Goal: Task Accomplishment & Management: Manage account settings

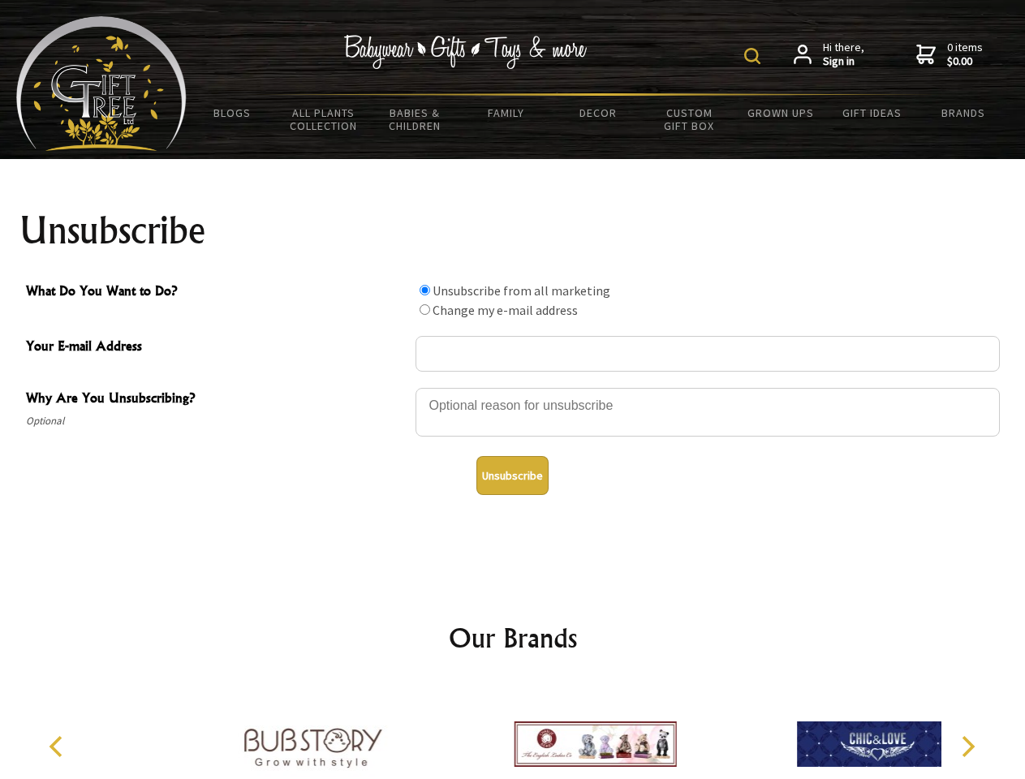
click at [755, 56] on img at bounding box center [752, 56] width 16 height 16
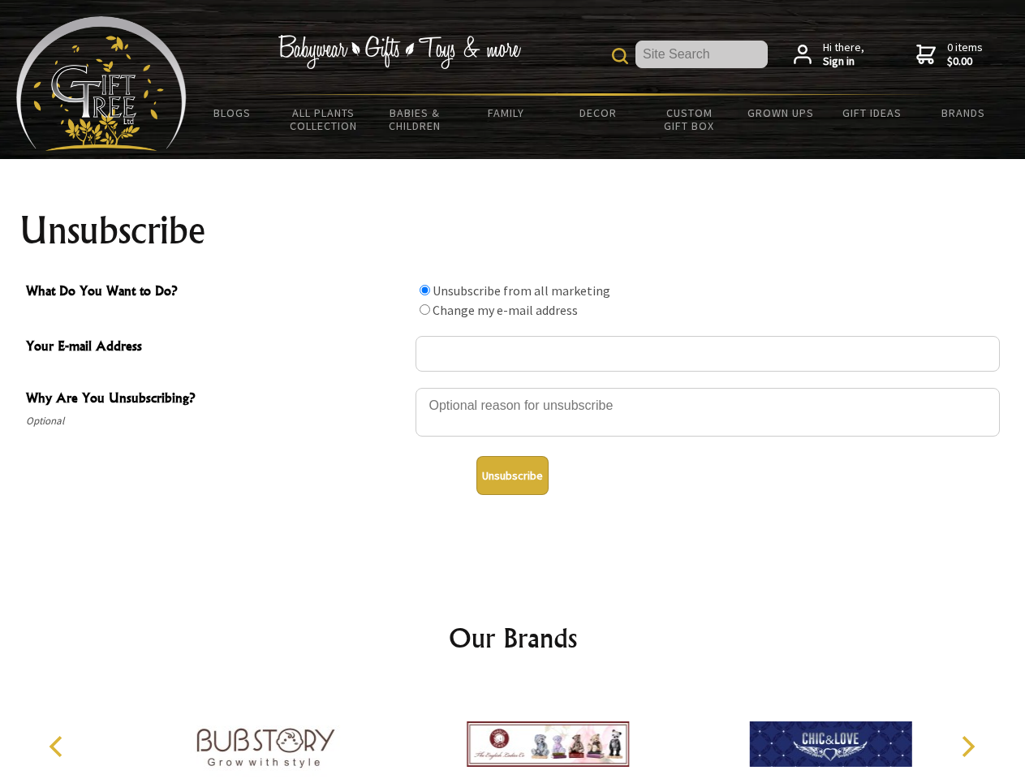
click at [513, 387] on div at bounding box center [707, 414] width 584 height 57
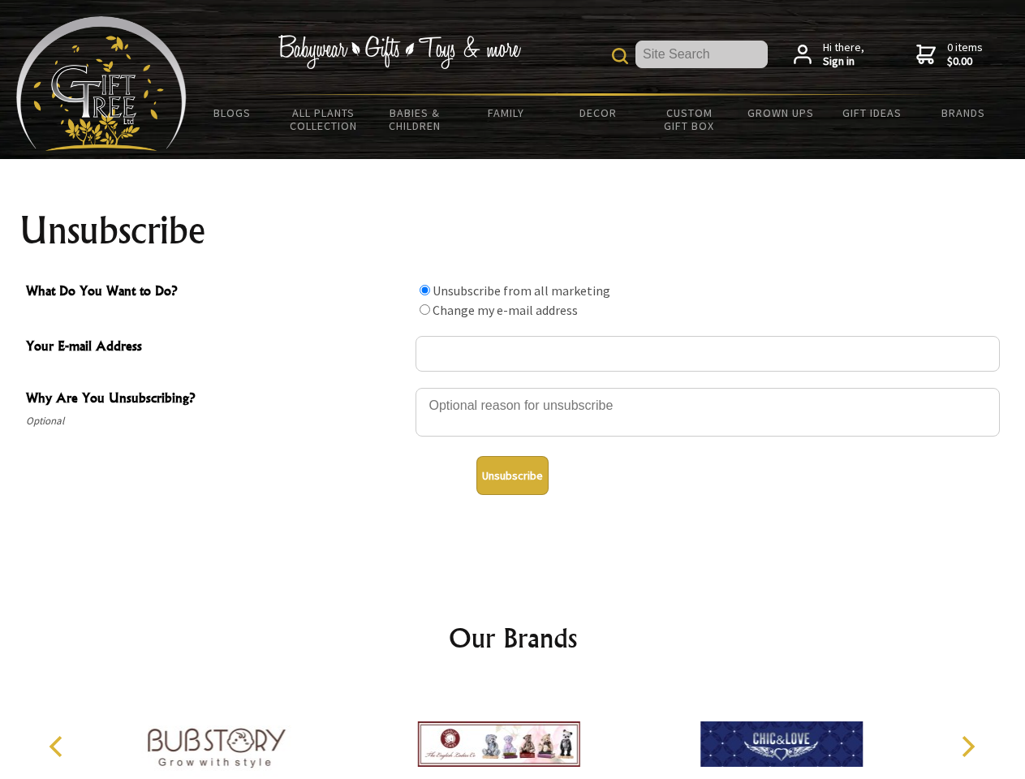
click at [424, 290] on input "What Do You Want to Do?" at bounding box center [424, 290] width 11 height 11
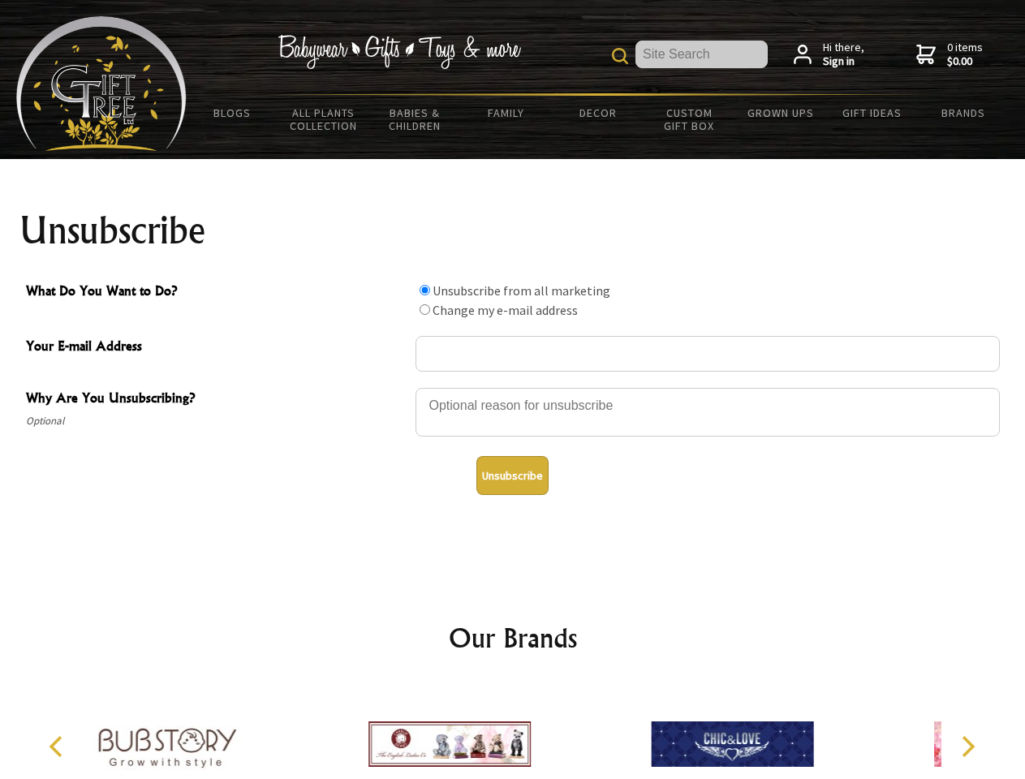
click at [424, 309] on input "What Do You Want to Do?" at bounding box center [424, 309] width 11 height 11
radio input "true"
click at [512, 475] on button "Unsubscribe" at bounding box center [512, 475] width 72 height 39
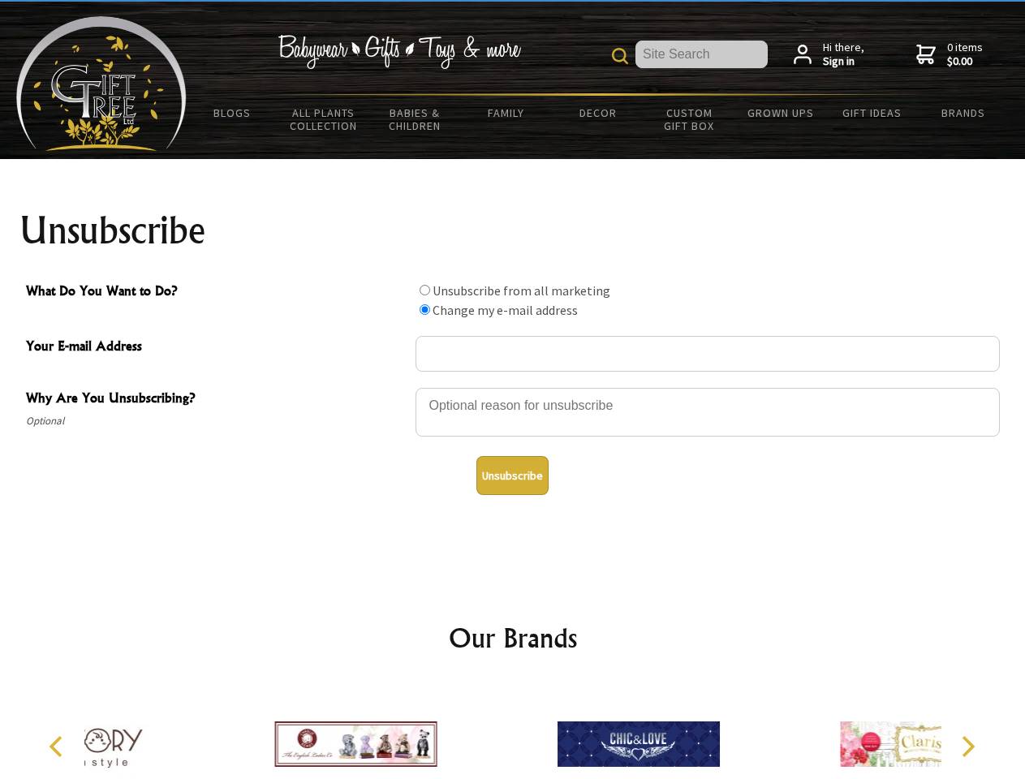
click at [513, 731] on div at bounding box center [638, 746] width 282 height 127
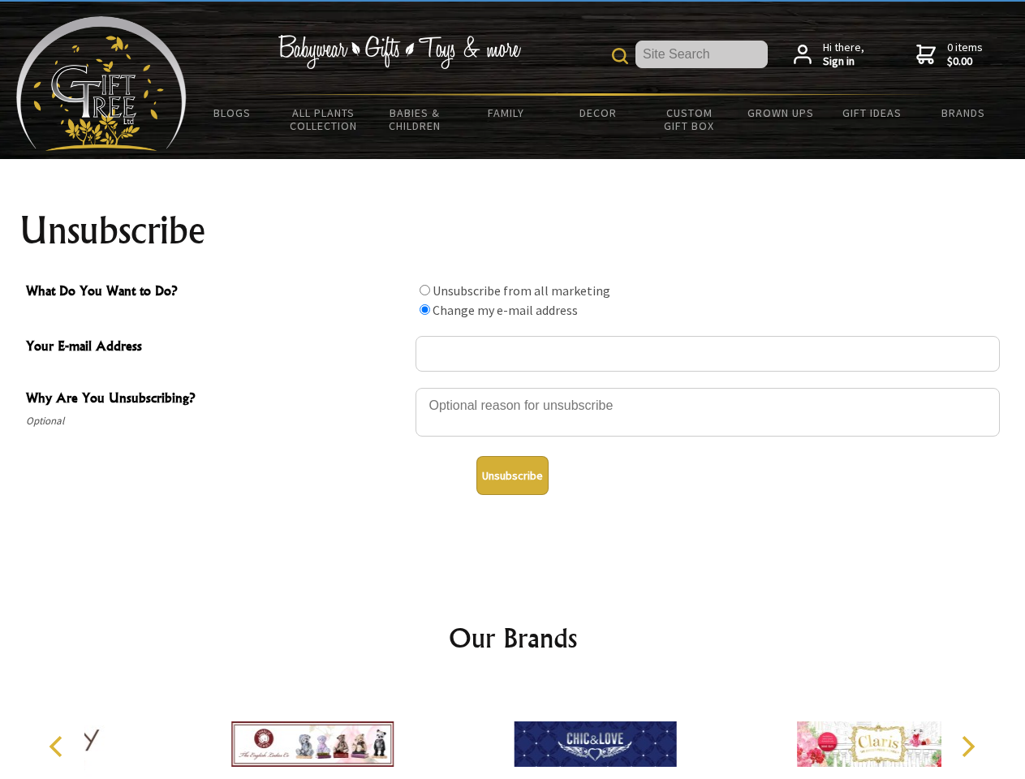
click at [58, 746] on icon "Previous" at bounding box center [57, 746] width 21 height 21
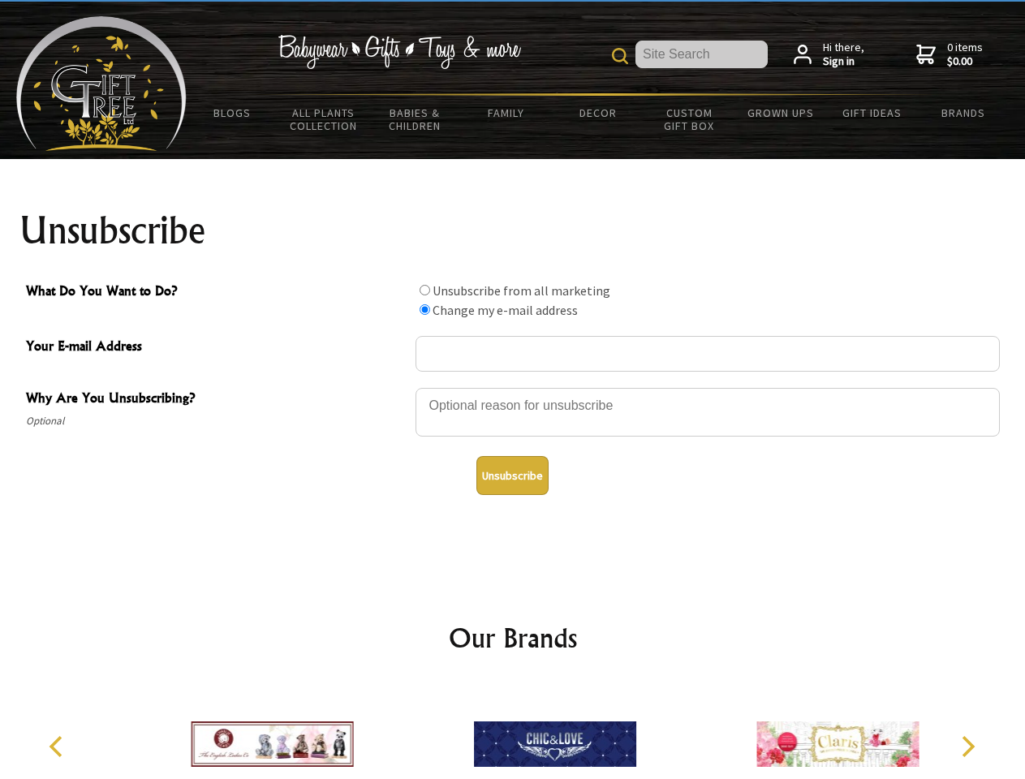
click at [967, 746] on icon "Next" at bounding box center [966, 746] width 21 height 21
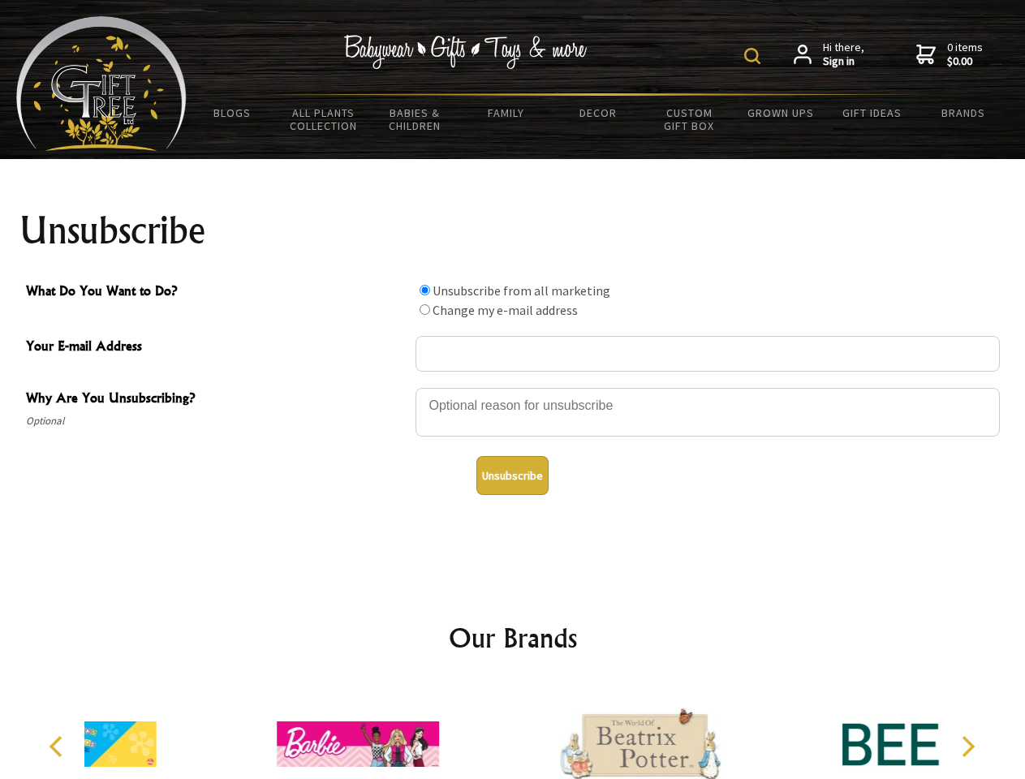
click at [755, 56] on img at bounding box center [752, 56] width 16 height 16
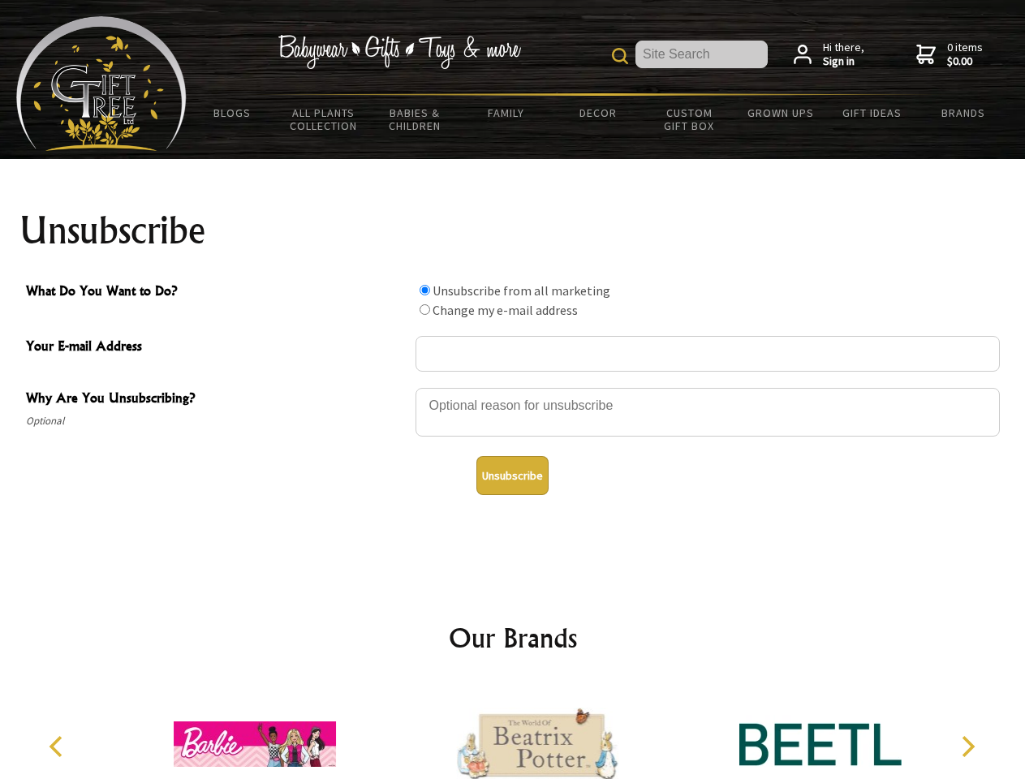
click at [513, 387] on div at bounding box center [707, 414] width 584 height 57
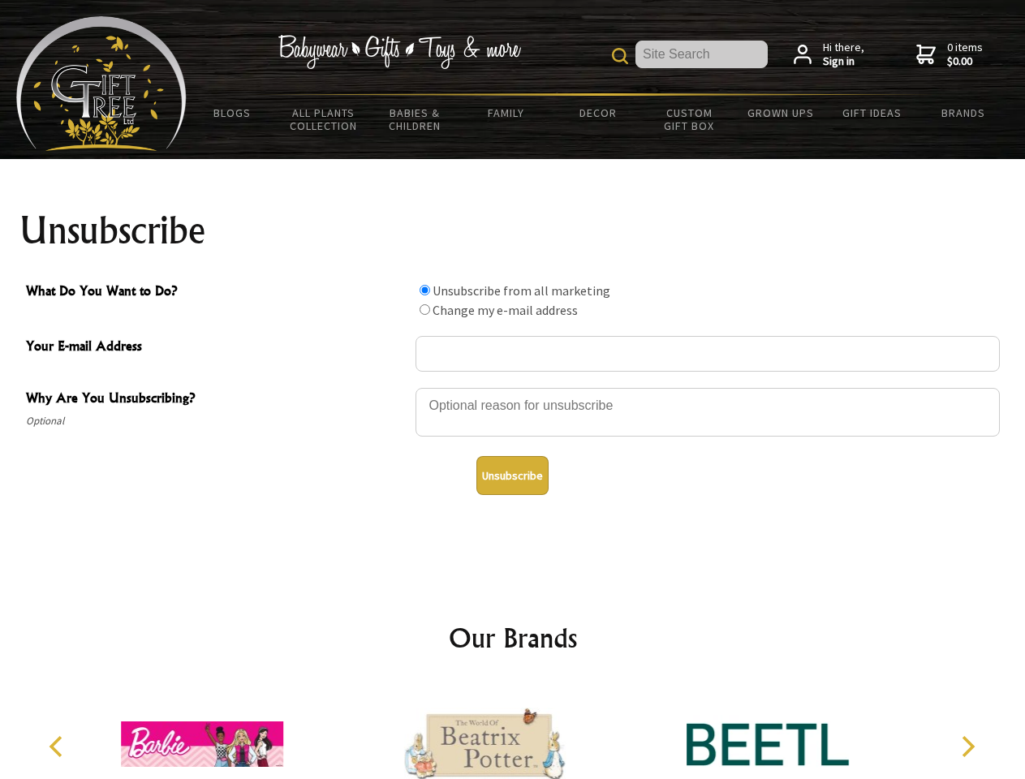
click at [424, 290] on input "What Do You Want to Do?" at bounding box center [424, 290] width 11 height 11
click at [424, 309] on input "What Do You Want to Do?" at bounding box center [424, 309] width 11 height 11
radio input "true"
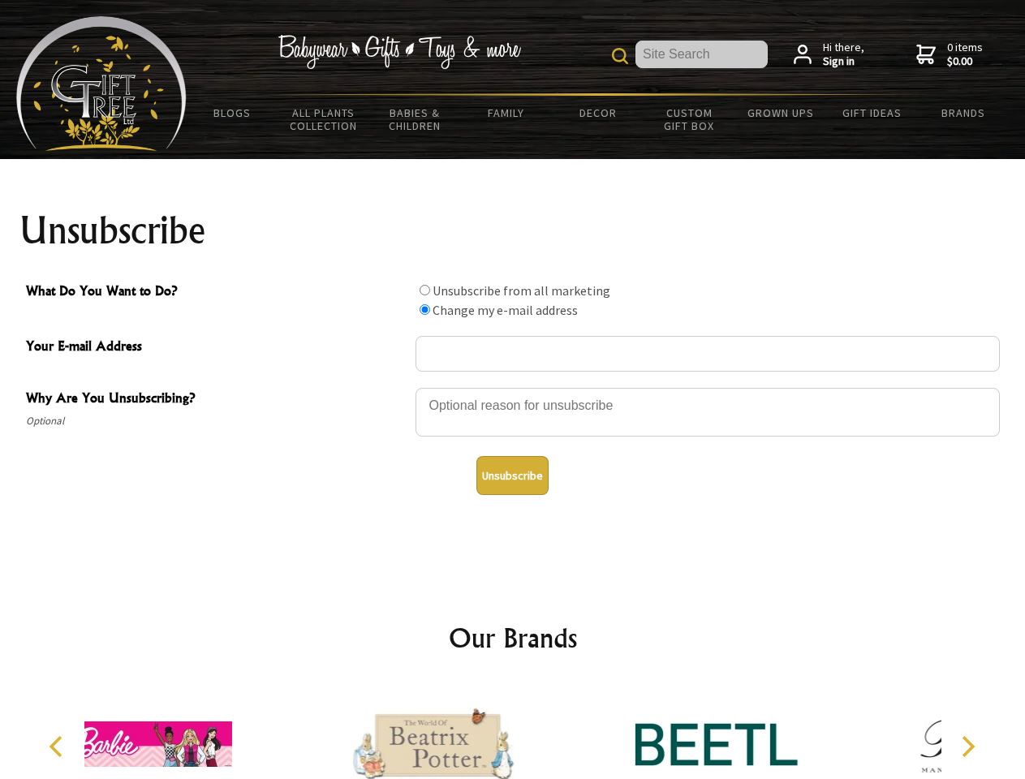
click at [512, 475] on button "Unsubscribe" at bounding box center [512, 475] width 72 height 39
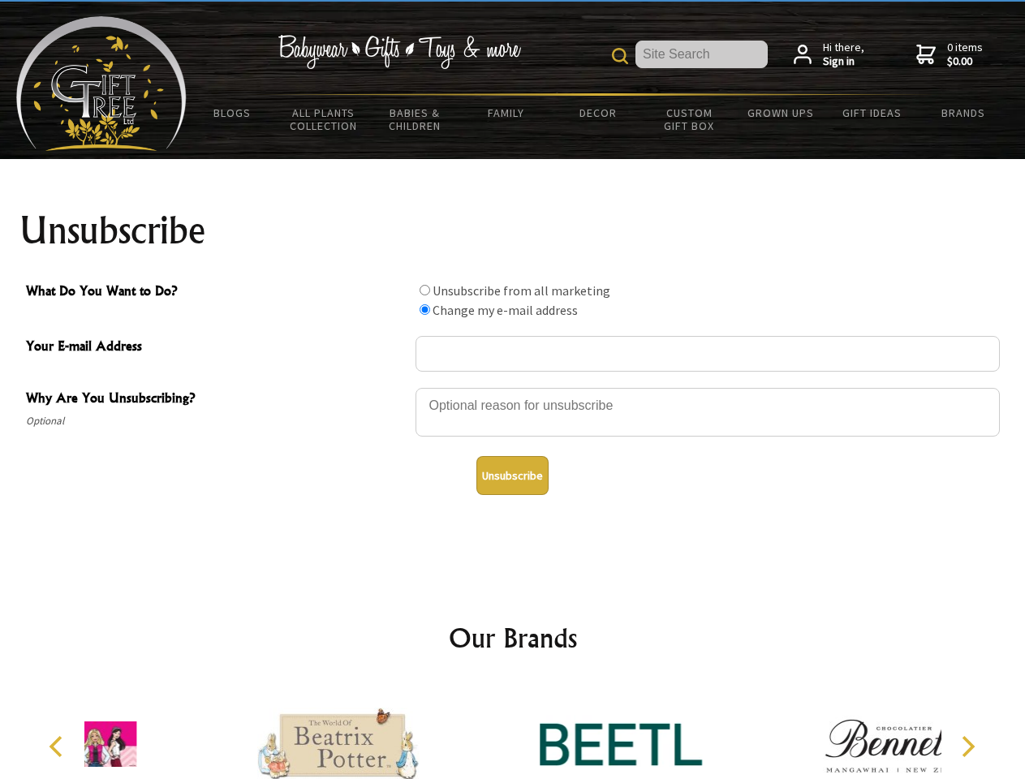
click at [58, 746] on icon "Previous" at bounding box center [57, 746] width 21 height 21
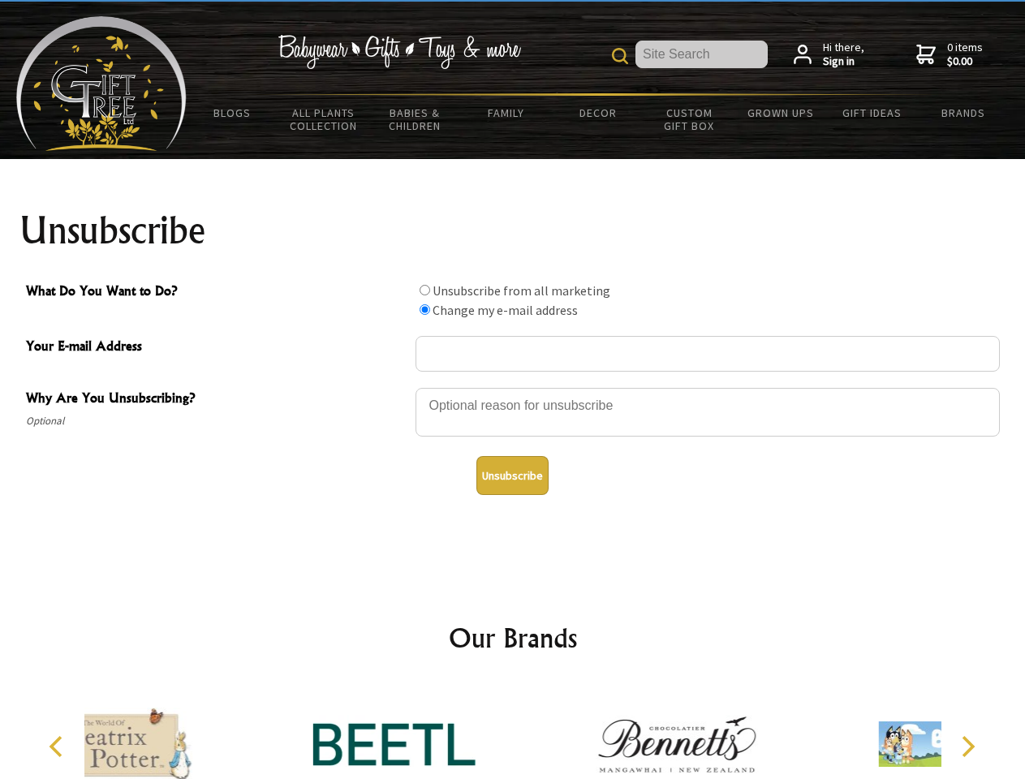
click at [967, 746] on icon "Next" at bounding box center [966, 746] width 21 height 21
